Goal: Task Accomplishment & Management: Manage account settings

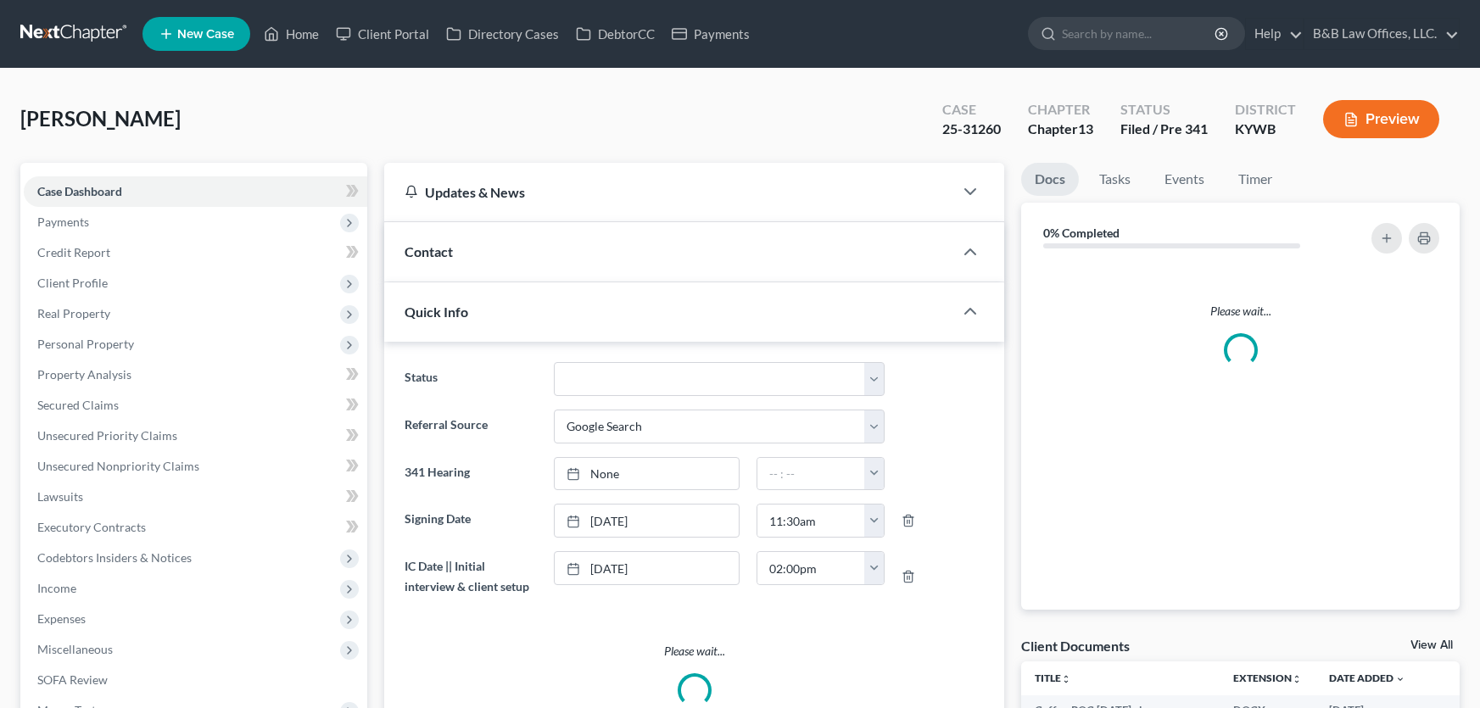
select select "4"
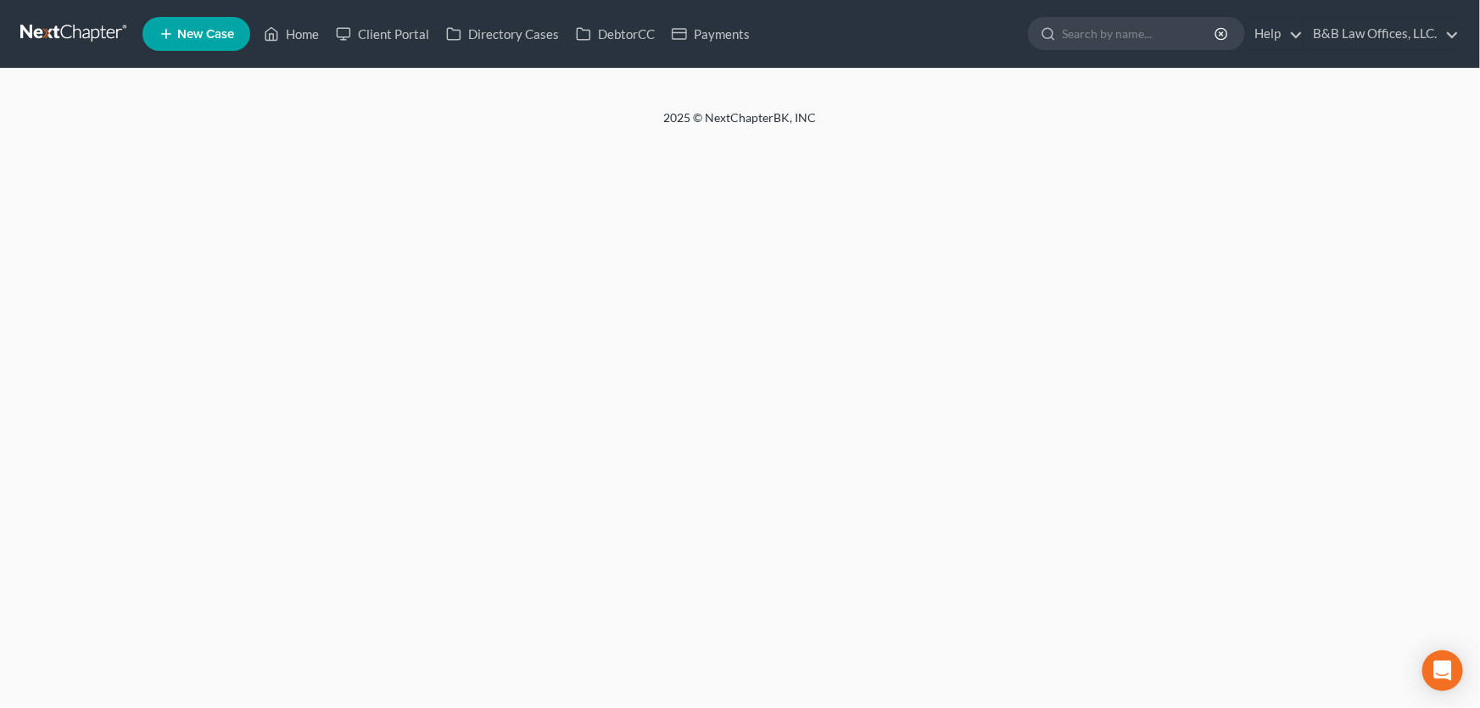
select select "9"
select select "2"
select select "0"
select select "1"
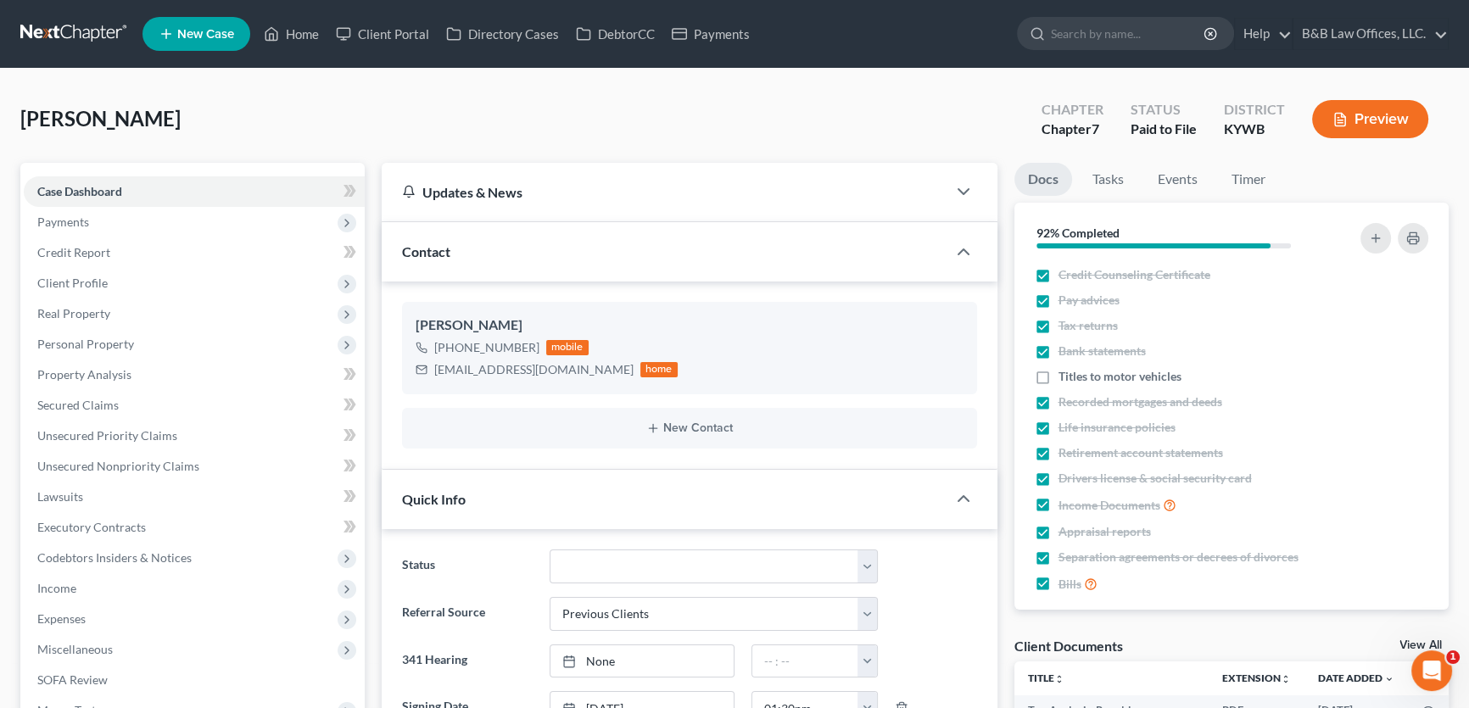
scroll to position [1541, 0]
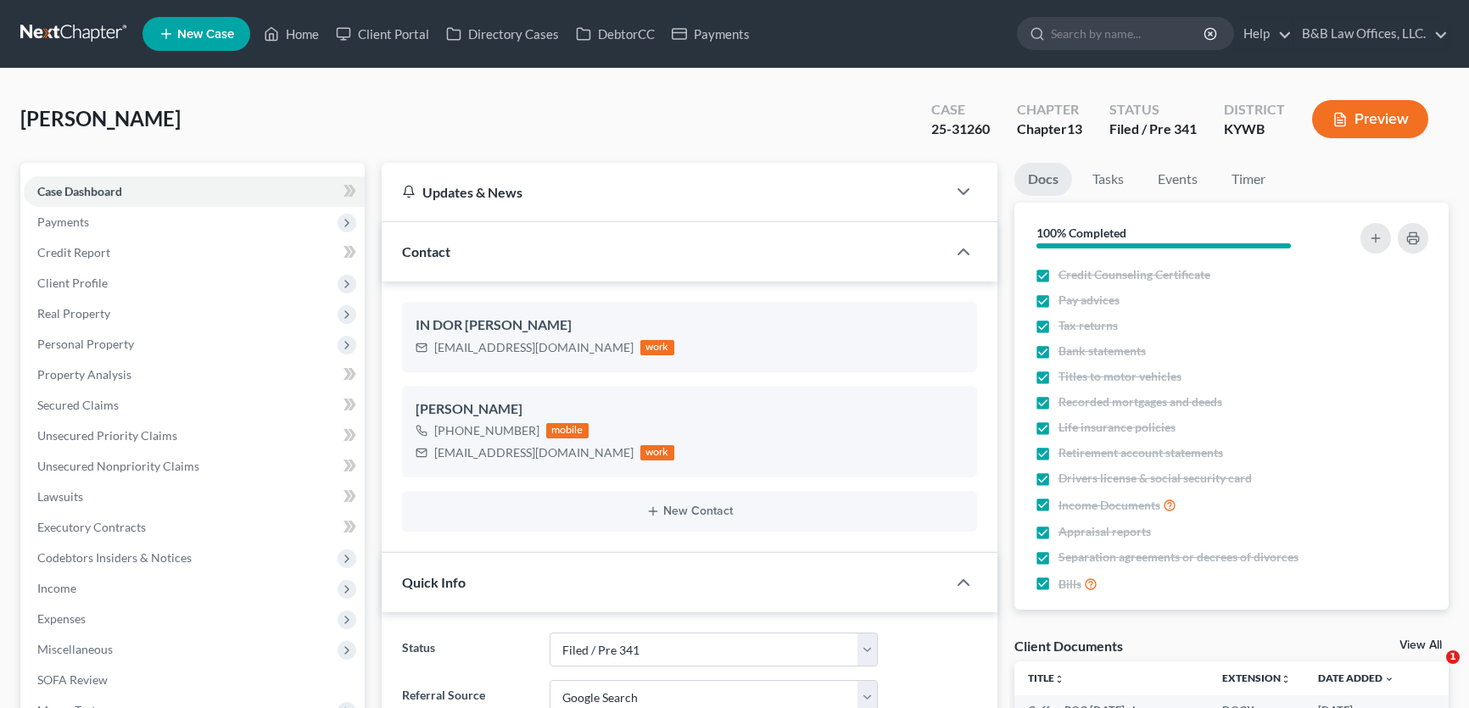
select select "7"
select select "4"
select select "0"
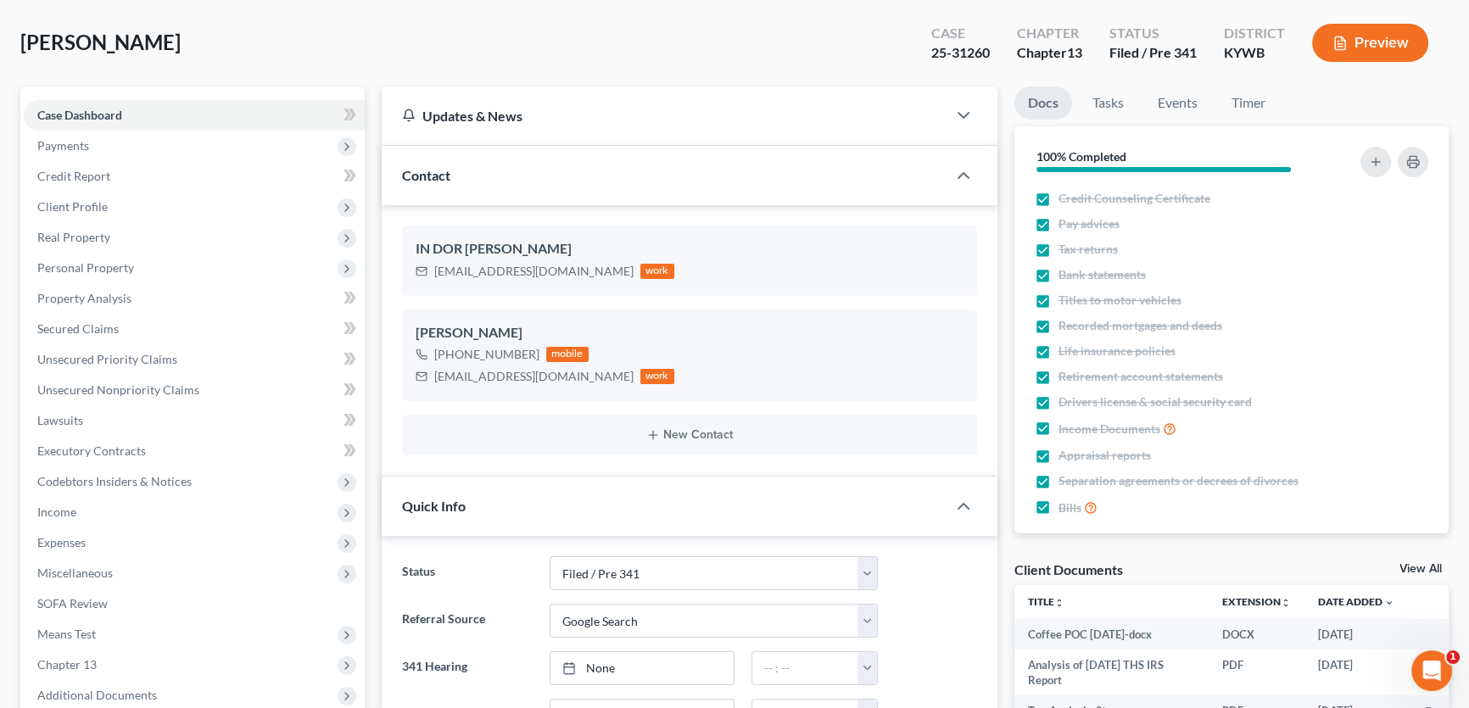
scroll to position [34102, 0]
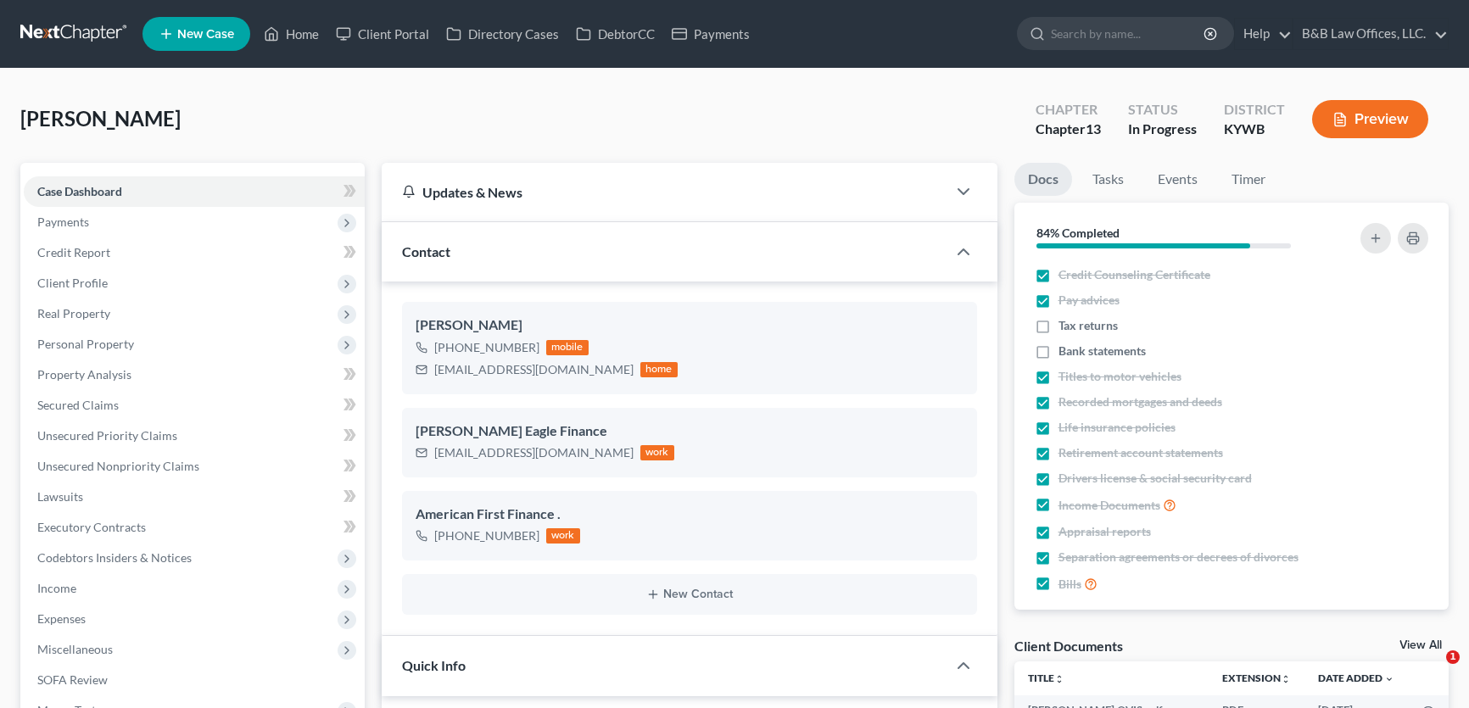
select select "9"
select select "2"
select select "0"
